Goal: Check status: Check status

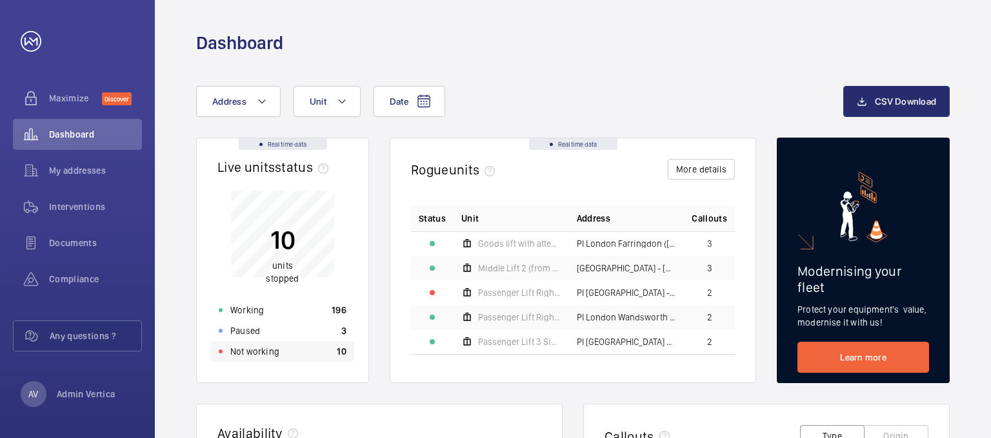
click at [276, 359] on div "Not working 10" at bounding box center [282, 351] width 143 height 21
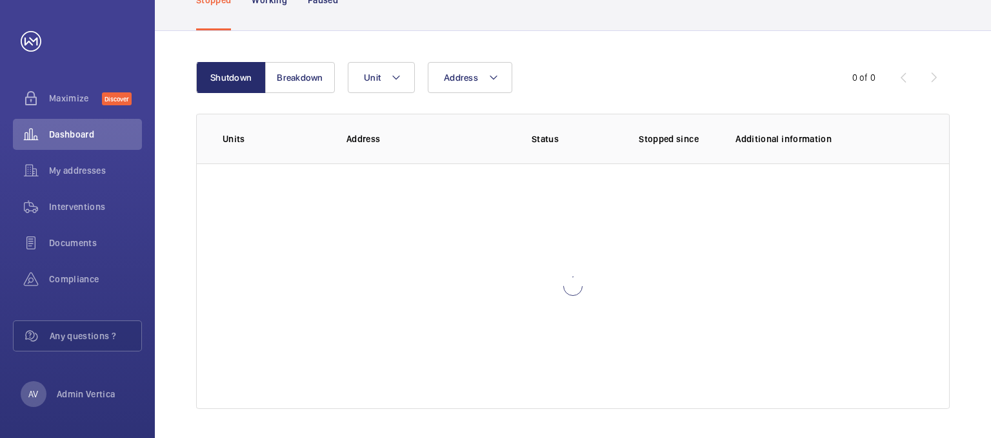
scroll to position [114, 0]
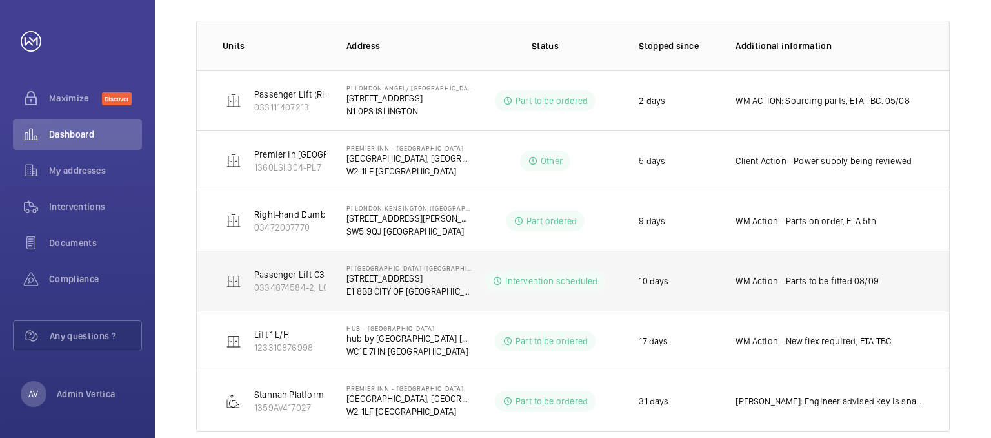
scroll to position [228, 0]
